Goal: Task Accomplishment & Management: Complete application form

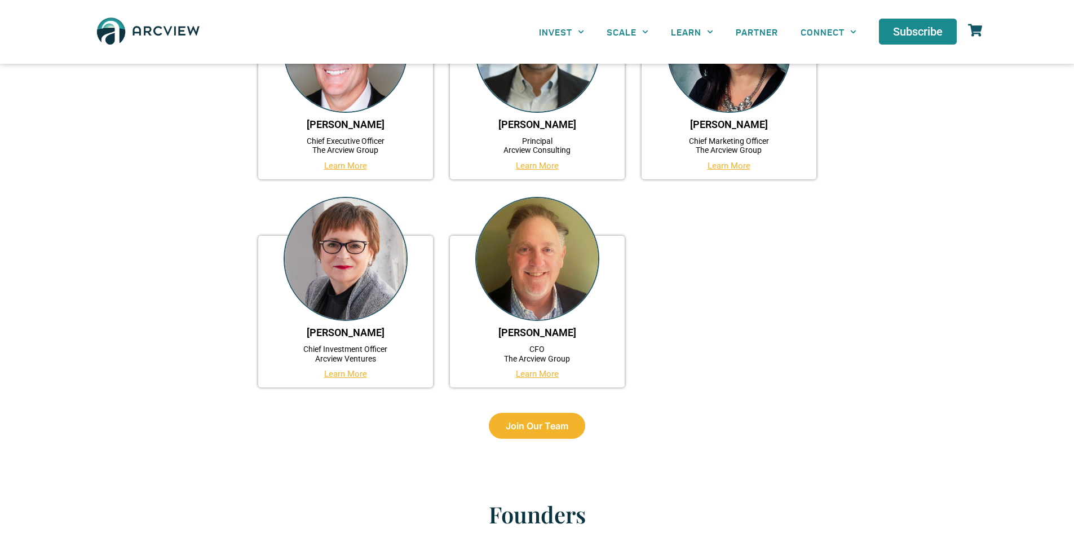
scroll to position [620, 0]
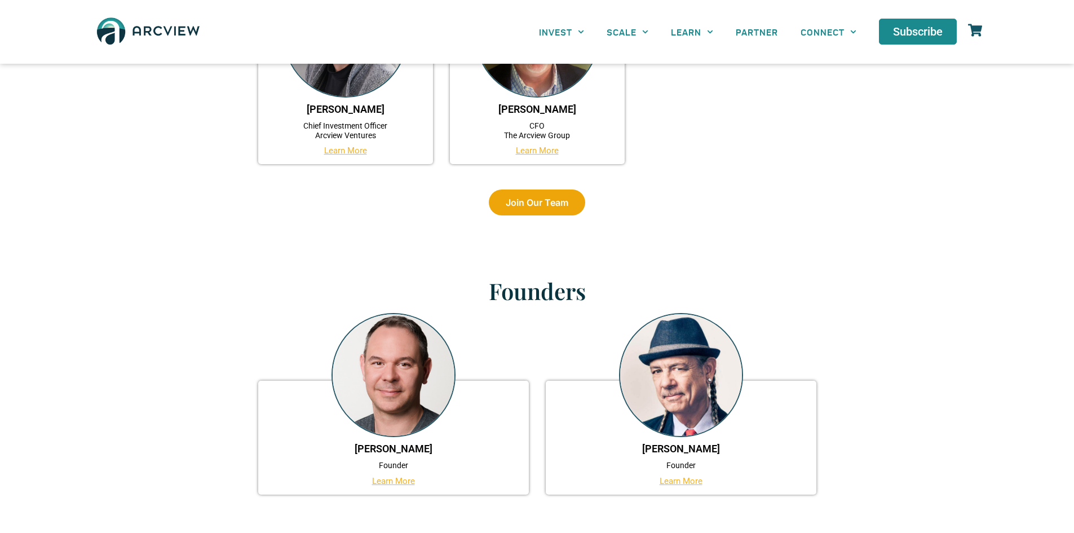
click at [528, 207] on span "Join Our Team" at bounding box center [537, 202] width 63 height 9
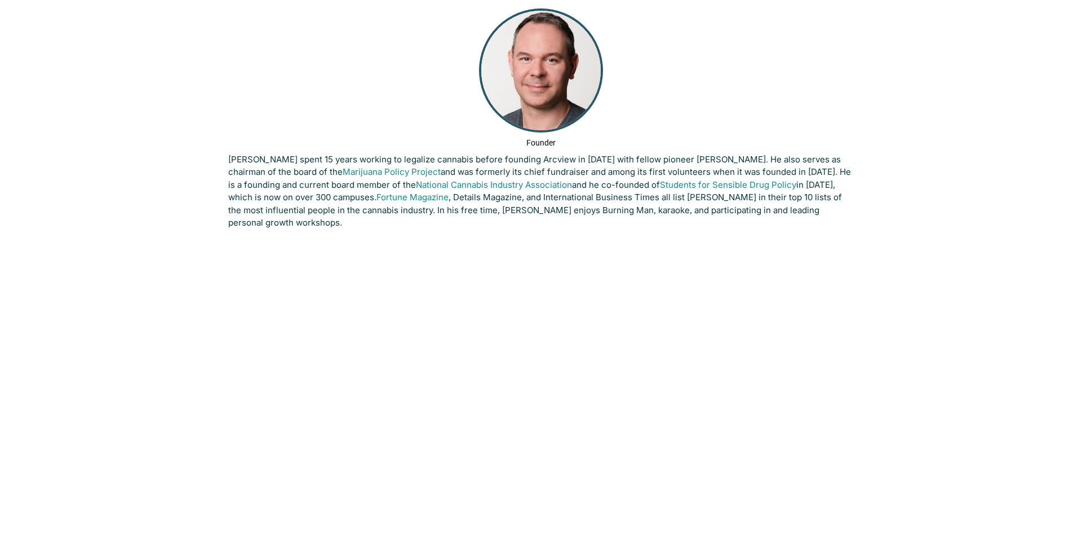
click at [566, 200] on p "Troy Dayton spent 15 years working to legalize cannabis before founding Arcview…" at bounding box center [541, 191] width 626 height 76
